Goal: Information Seeking & Learning: Learn about a topic

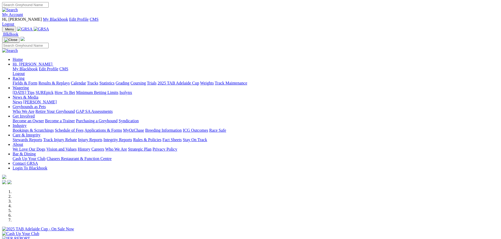
click at [70, 81] on link "Results & Replays" at bounding box center [53, 83] width 31 height 4
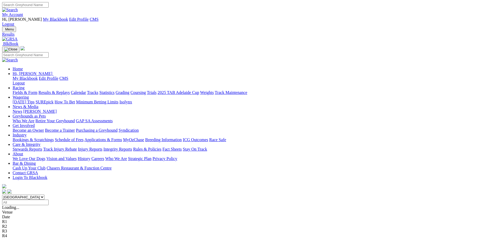
click at [49, 200] on input "Select date" at bounding box center [25, 203] width 47 height 6
type input "Sunday, 17 Aug 2025"
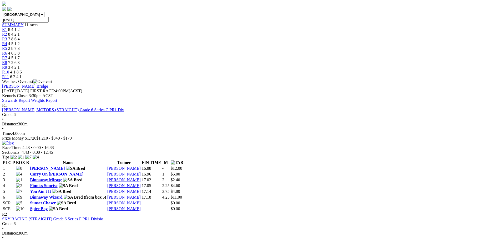
scroll to position [210, 0]
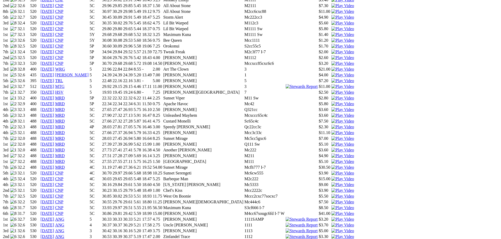
scroll to position [552, 0]
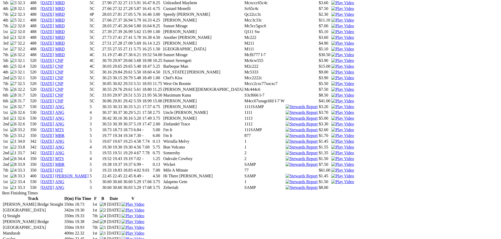
click at [54, 162] on link "[DATE]" at bounding box center [47, 164] width 14 height 4
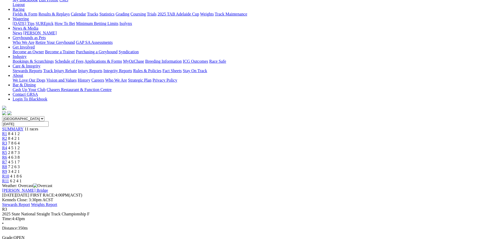
scroll to position [79, 0]
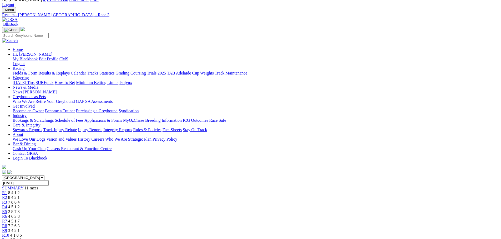
scroll to position [0, 0]
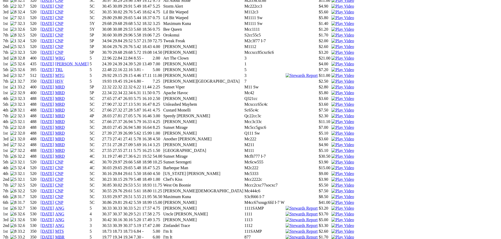
scroll to position [526, 0]
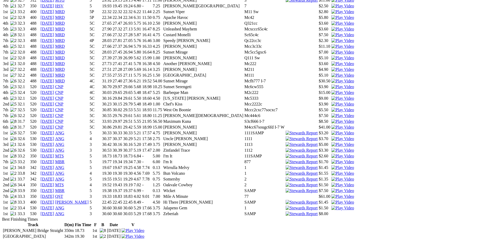
click at [54, 195] on link "30 Aug 25" at bounding box center [47, 197] width 14 height 4
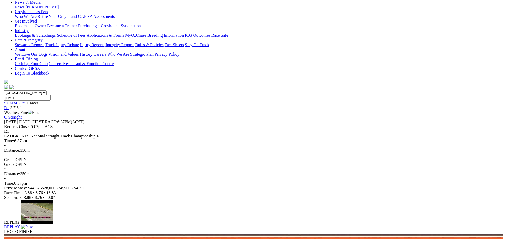
scroll to position [105, 0]
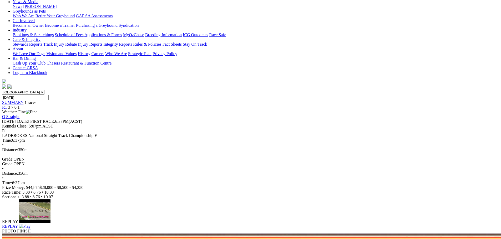
click at [30, 224] on img at bounding box center [25, 226] width 12 height 5
